Goal: Task Accomplishment & Management: Complete application form

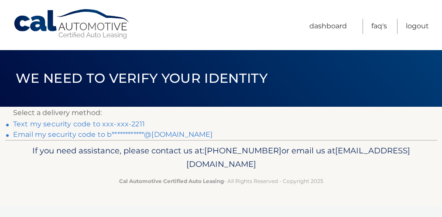
click at [168, 135] on link "**********" at bounding box center [113, 135] width 200 height 8
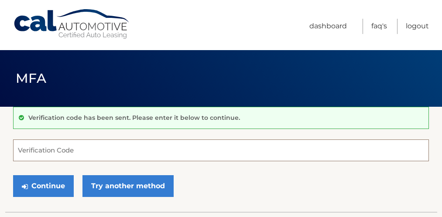
click at [40, 144] on input "Verification Code" at bounding box center [221, 151] width 416 height 22
paste input "419994"
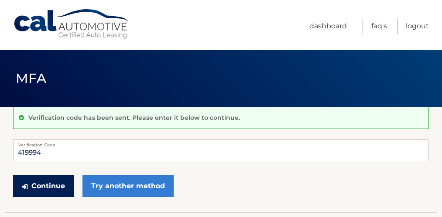
click at [65, 188] on button "Continue" at bounding box center [43, 187] width 61 height 22
click at [59, 185] on button "Continue" at bounding box center [43, 187] width 61 height 22
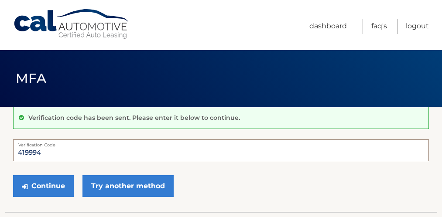
click at [59, 152] on input "419994" at bounding box center [221, 151] width 416 height 22
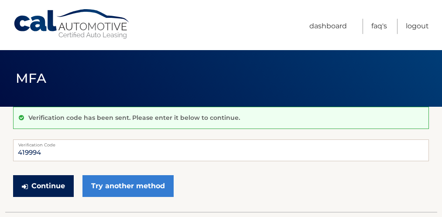
click at [38, 184] on button "Continue" at bounding box center [43, 187] width 61 height 22
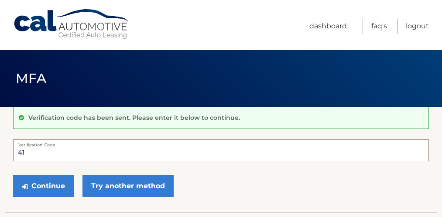
type input "4"
paste input "419994"
type input "419994"
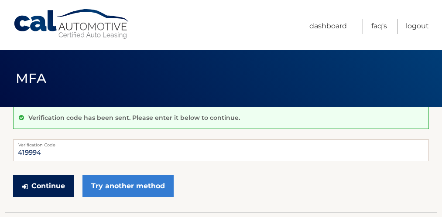
click at [52, 186] on button "Continue" at bounding box center [43, 187] width 61 height 22
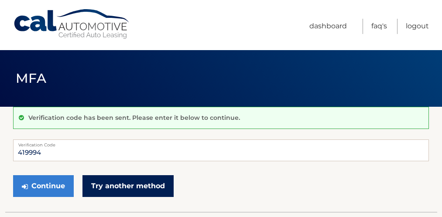
click at [128, 184] on link "Try another method" at bounding box center [128, 187] width 91 height 22
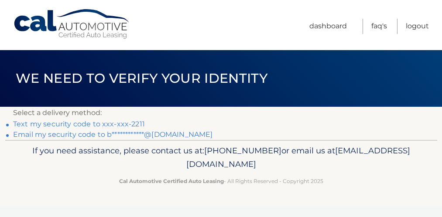
click at [117, 133] on link "**********" at bounding box center [113, 135] width 200 height 8
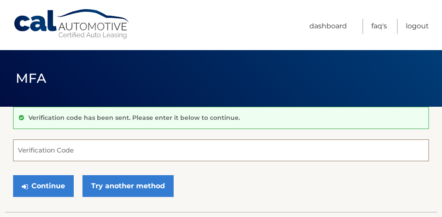
click at [45, 149] on input "Verification Code" at bounding box center [221, 151] width 416 height 22
paste input "419994"
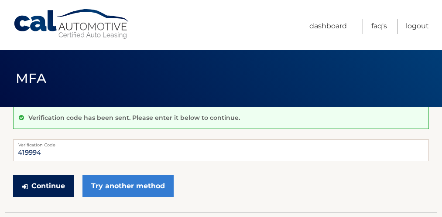
click at [52, 182] on button "Continue" at bounding box center [43, 187] width 61 height 22
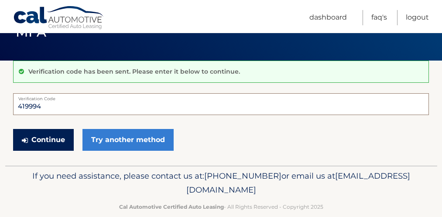
scroll to position [39, 0]
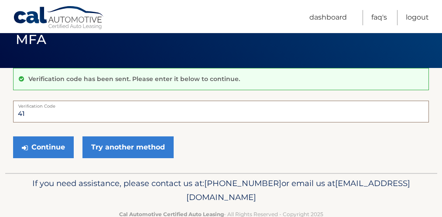
type input "4"
paste input "076443"
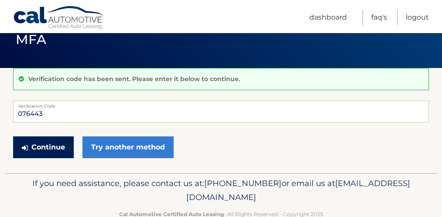
click at [59, 141] on button "Continue" at bounding box center [43, 148] width 61 height 22
click at [56, 143] on button "Continue" at bounding box center [43, 148] width 61 height 22
click at [55, 149] on button "Continue" at bounding box center [43, 148] width 61 height 22
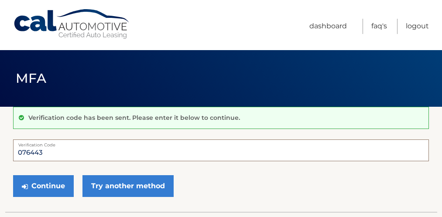
scroll to position [4, 0]
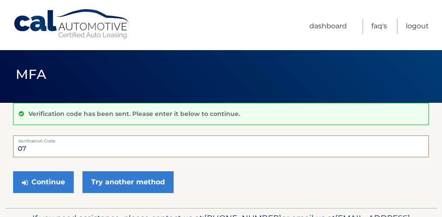
type input "0"
paste input "076443"
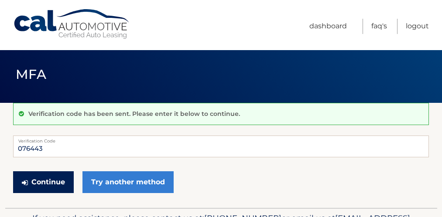
click at [32, 180] on button "Continue" at bounding box center [43, 183] width 61 height 22
click at [35, 180] on button "Continue" at bounding box center [43, 183] width 61 height 22
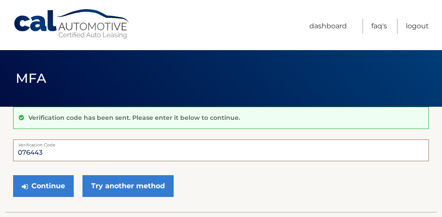
scroll to position [14, 0]
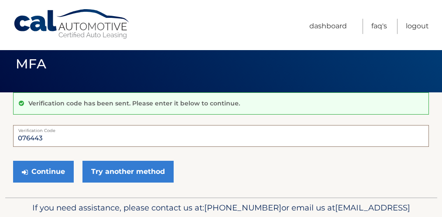
click at [23, 136] on input "076443" at bounding box center [221, 136] width 416 height 22
click at [23, 136] on input "0 76443" at bounding box center [221, 136] width 416 height 22
click at [27, 137] on input "0 76443" at bounding box center [221, 136] width 416 height 22
click at [35, 138] on input "0 7 6443" at bounding box center [221, 136] width 416 height 22
click at [39, 138] on input "0 7 6 443" at bounding box center [221, 136] width 416 height 22
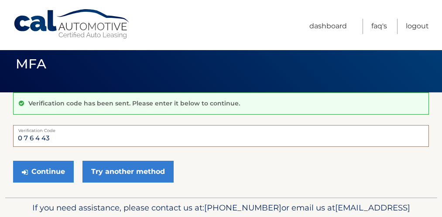
click at [47, 137] on input "0 7 6 4 43" at bounding box center [221, 136] width 416 height 22
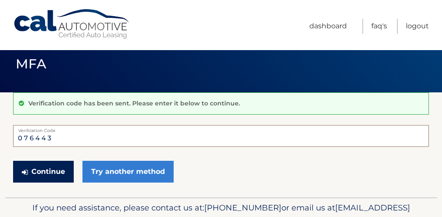
type input "0 7 6 4 4 3"
click at [37, 172] on button "Continue" at bounding box center [43, 172] width 61 height 22
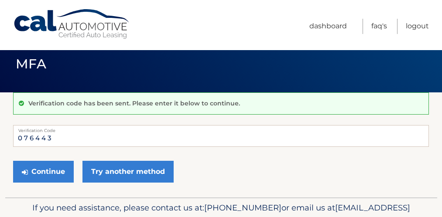
click at [221, 152] on form "0 7 6 4 4 3 Verification Code Continue Try another method" at bounding box center [221, 156] width 416 height 62
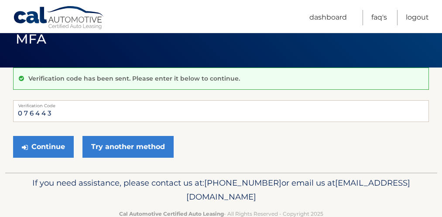
scroll to position [61, 0]
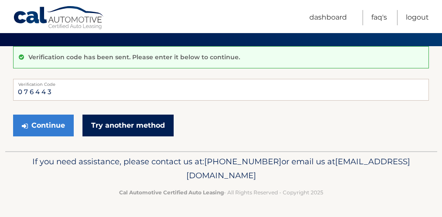
click at [158, 127] on link "Try another method" at bounding box center [128, 126] width 91 height 22
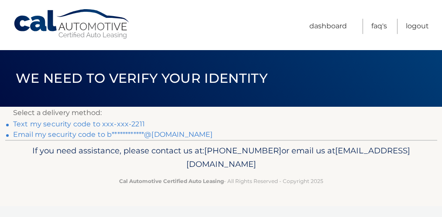
click at [152, 134] on link "**********" at bounding box center [113, 135] width 200 height 8
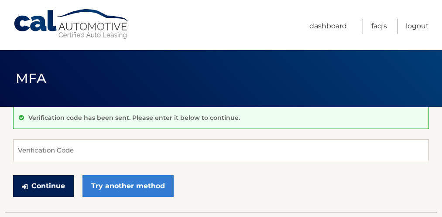
click at [55, 186] on button "Continue" at bounding box center [43, 187] width 61 height 22
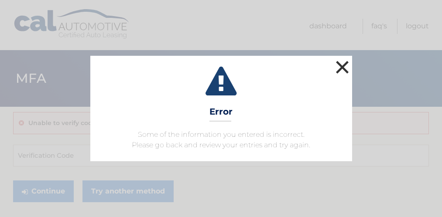
click at [344, 63] on button "×" at bounding box center [342, 67] width 17 height 17
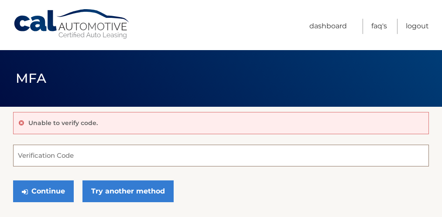
click at [45, 146] on input "Verification Code" at bounding box center [221, 156] width 416 height 22
paste input "397194"
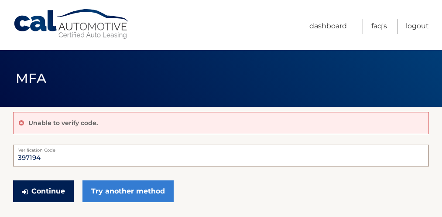
type input "397194"
click at [53, 184] on button "Continue" at bounding box center [43, 192] width 61 height 22
click at [49, 192] on button "Continue" at bounding box center [43, 192] width 61 height 22
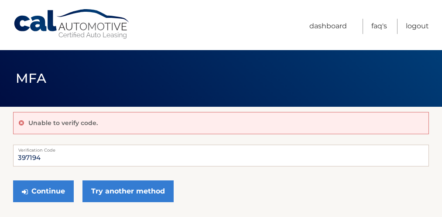
click at [232, 176] on form "397194 Verification Code Continue Try another method" at bounding box center [221, 176] width 416 height 62
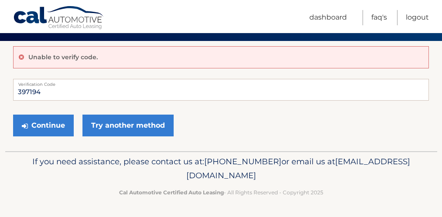
scroll to position [64, 0]
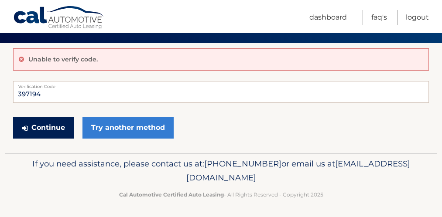
click at [53, 128] on button "Continue" at bounding box center [43, 128] width 61 height 22
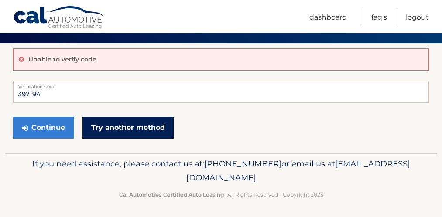
click at [104, 121] on link "Try another method" at bounding box center [128, 128] width 91 height 22
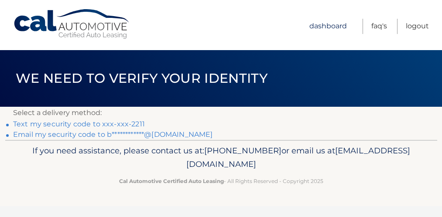
click at [344, 25] on link "Dashboard" at bounding box center [329, 26] width 38 height 15
click at [340, 25] on link "Dashboard" at bounding box center [329, 26] width 38 height 15
click at [382, 22] on link "FAQ's" at bounding box center [380, 26] width 16 height 15
